Goal: Information Seeking & Learning: Find contact information

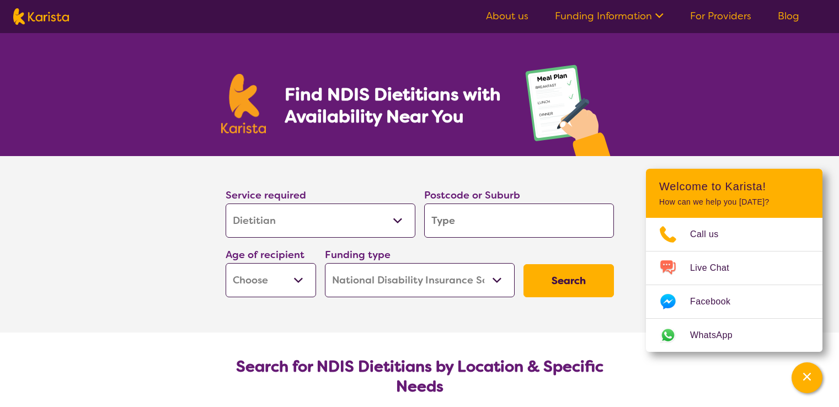
select select "Dietitian"
select select "NDIS"
select select "Dietitian"
select select "NDIS"
click at [457, 226] on input "search" at bounding box center [519, 220] width 190 height 34
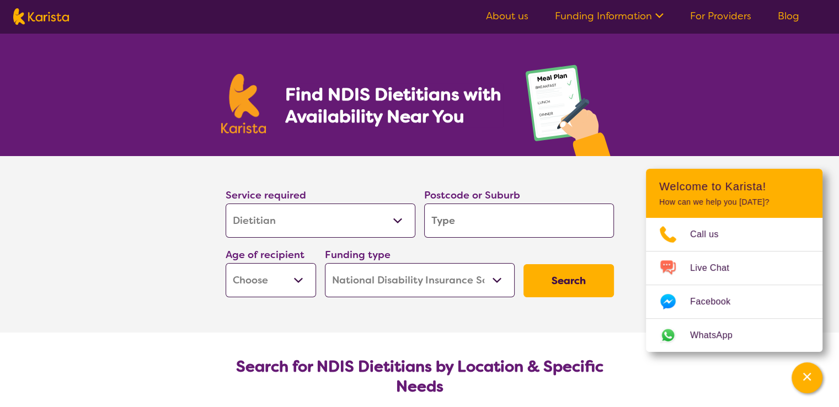
type input "2"
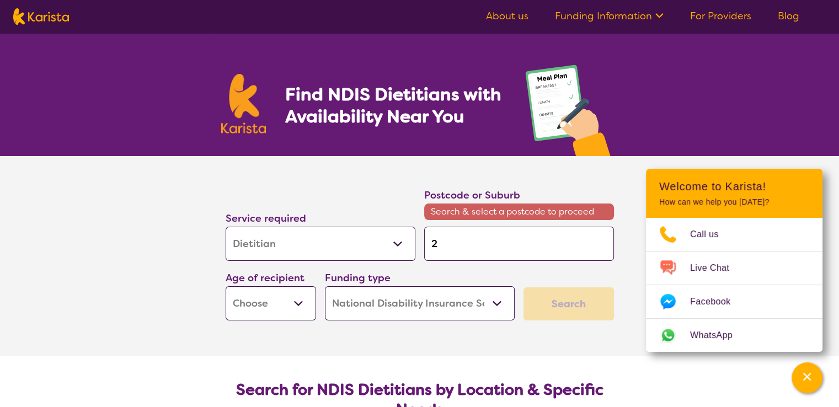
type input "20"
type input "208"
type input "2082"
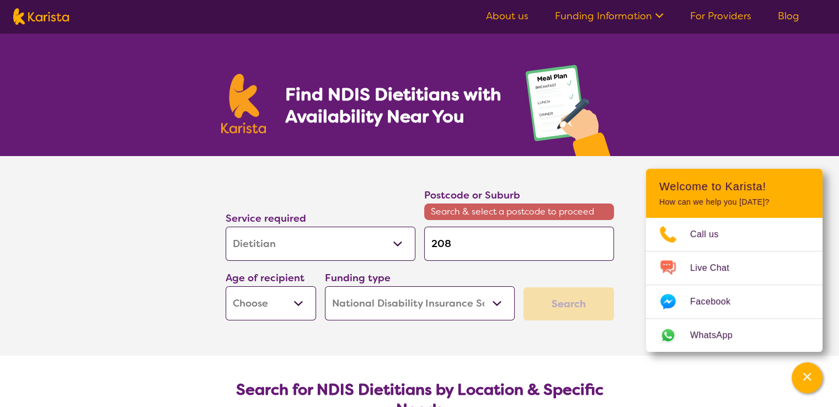
type input "2082"
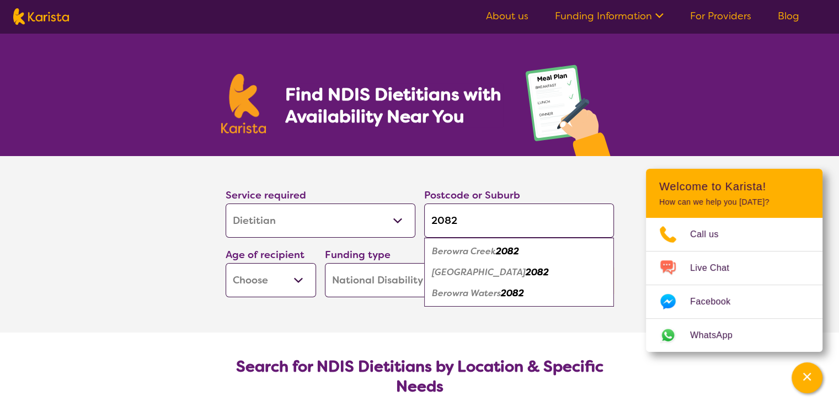
type input "2082"
click at [479, 271] on em "[GEOGRAPHIC_DATA]" at bounding box center [479, 272] width 94 height 12
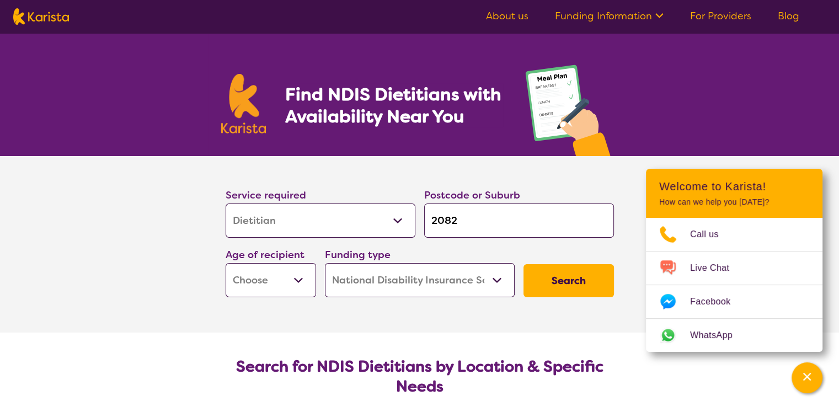
click at [573, 289] on button "Search" at bounding box center [568, 280] width 90 height 33
click at [272, 275] on select "Early Childhood - 0 to 9 Child - 10 to 11 Adolescent - 12 to 17 Adult - 18 to 6…" at bounding box center [270, 280] width 90 height 34
click at [287, 275] on select "Early Childhood - 0 to 9 Child - 10 to 11 Adolescent - 12 to 17 Adult - 18 to 6…" at bounding box center [270, 280] width 90 height 34
select select "AS"
click at [225, 263] on select "Early Childhood - 0 to 9 Child - 10 to 11 Adolescent - 12 to 17 Adult - 18 to 6…" at bounding box center [270, 280] width 90 height 34
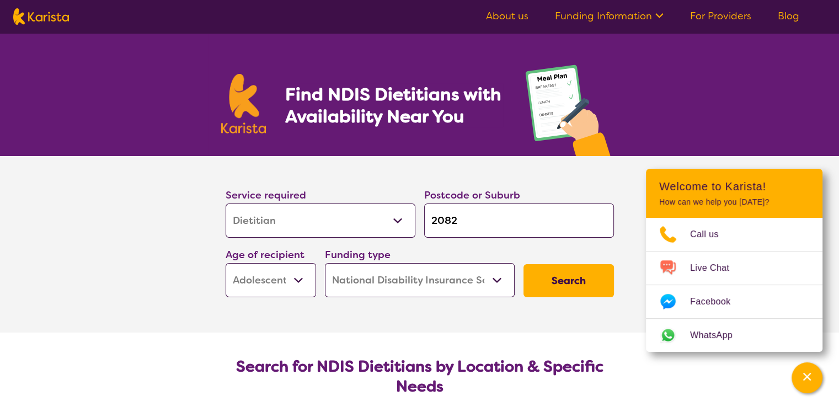
select select "AS"
click at [594, 281] on button "Search" at bounding box center [568, 280] width 90 height 33
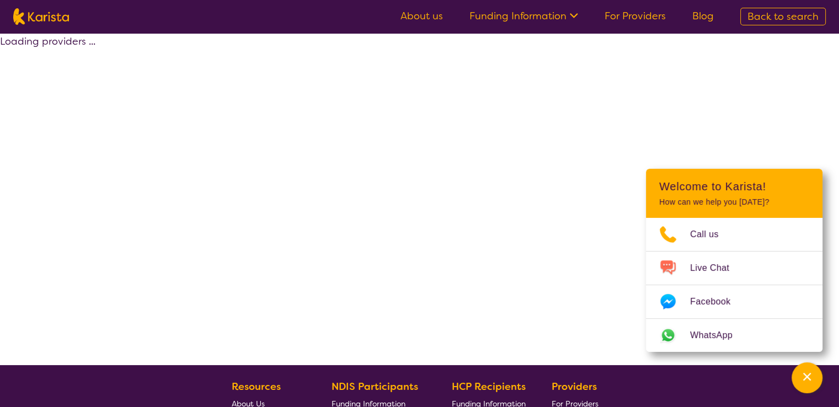
select select "by_score"
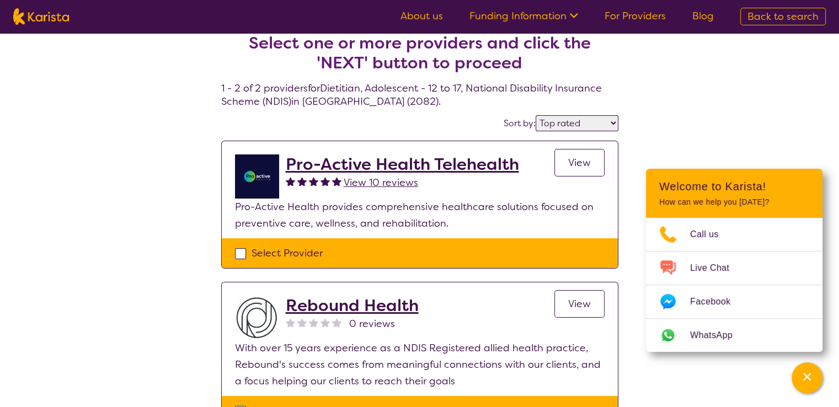
scroll to position [8, 0]
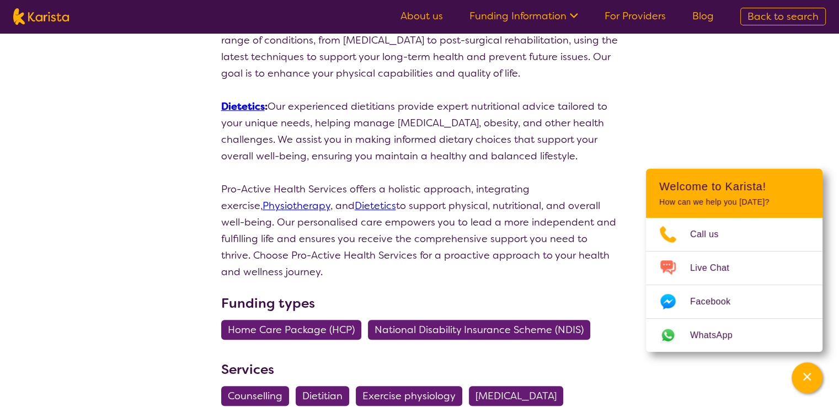
scroll to position [369, 0]
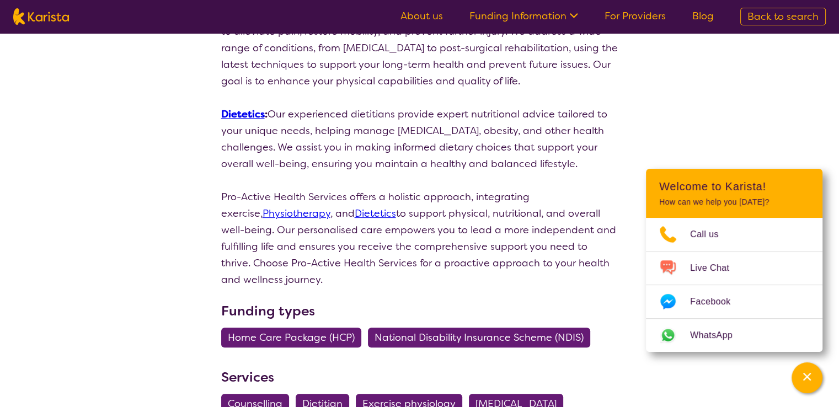
click at [247, 111] on link "Dietetics" at bounding box center [243, 114] width 44 height 13
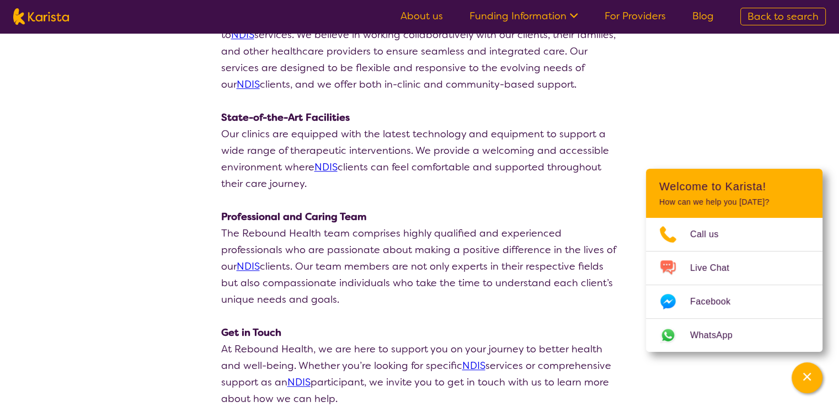
scroll to position [1103, 0]
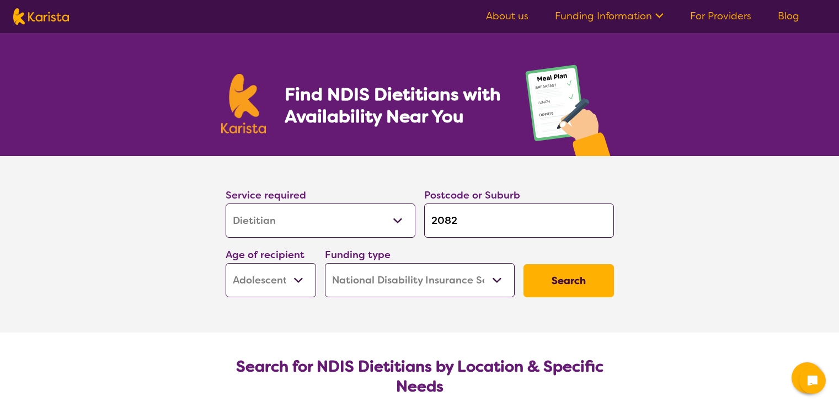
select select "Dietitian"
select select "AS"
select select "NDIS"
select select "Dietitian"
select select "AS"
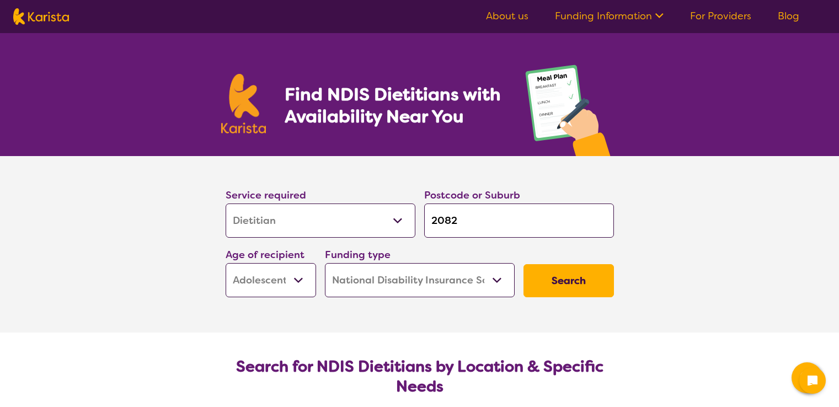
select select "NDIS"
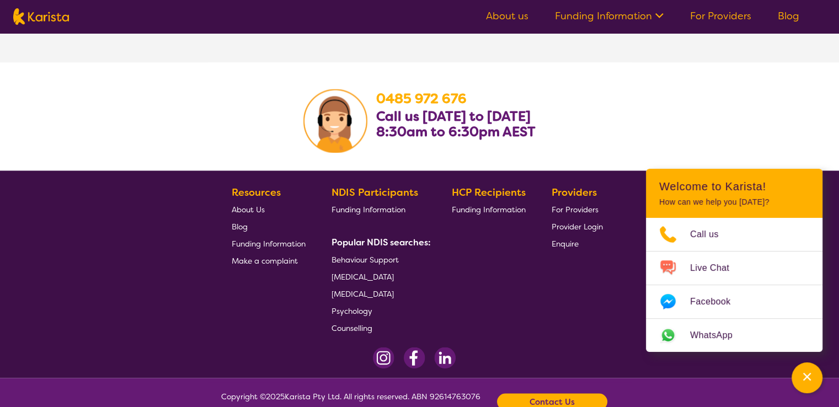
scroll to position [1916, 0]
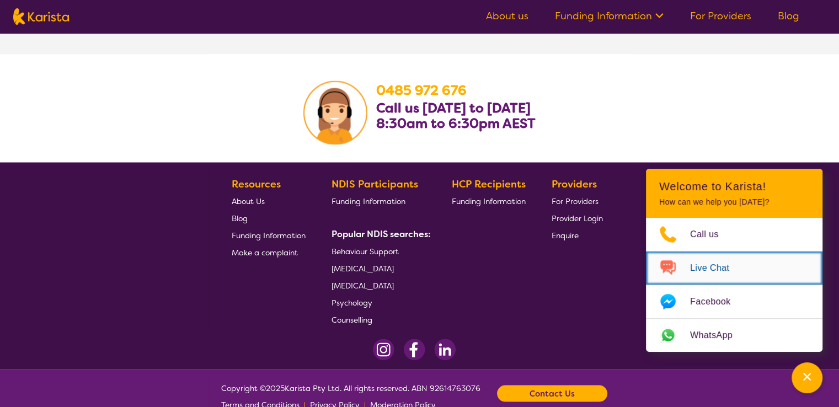
click at [723, 263] on span "Live Chat" at bounding box center [716, 268] width 52 height 17
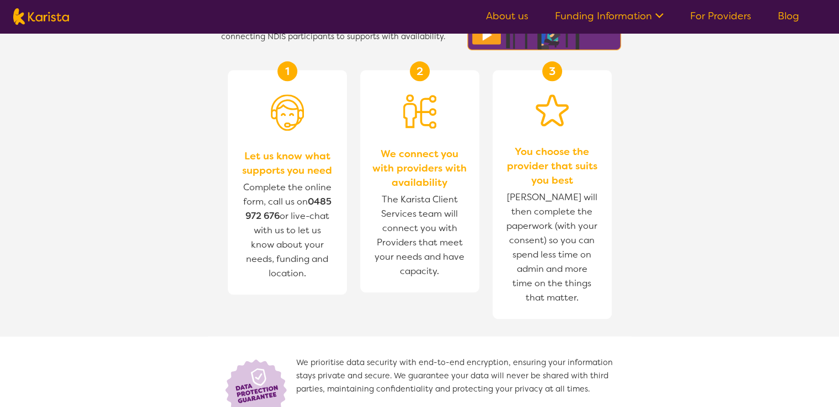
scroll to position [1272, 0]
